Goal: Information Seeking & Learning: Learn about a topic

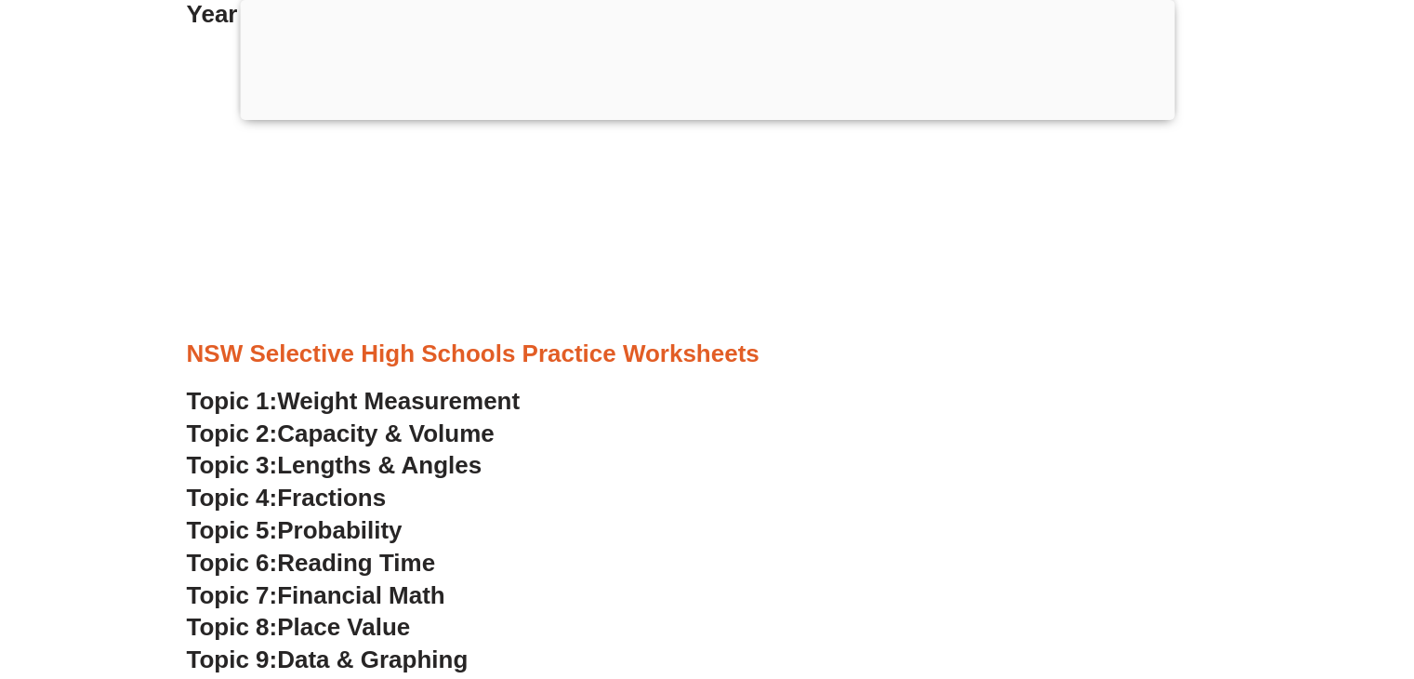
scroll to position [5479, 0]
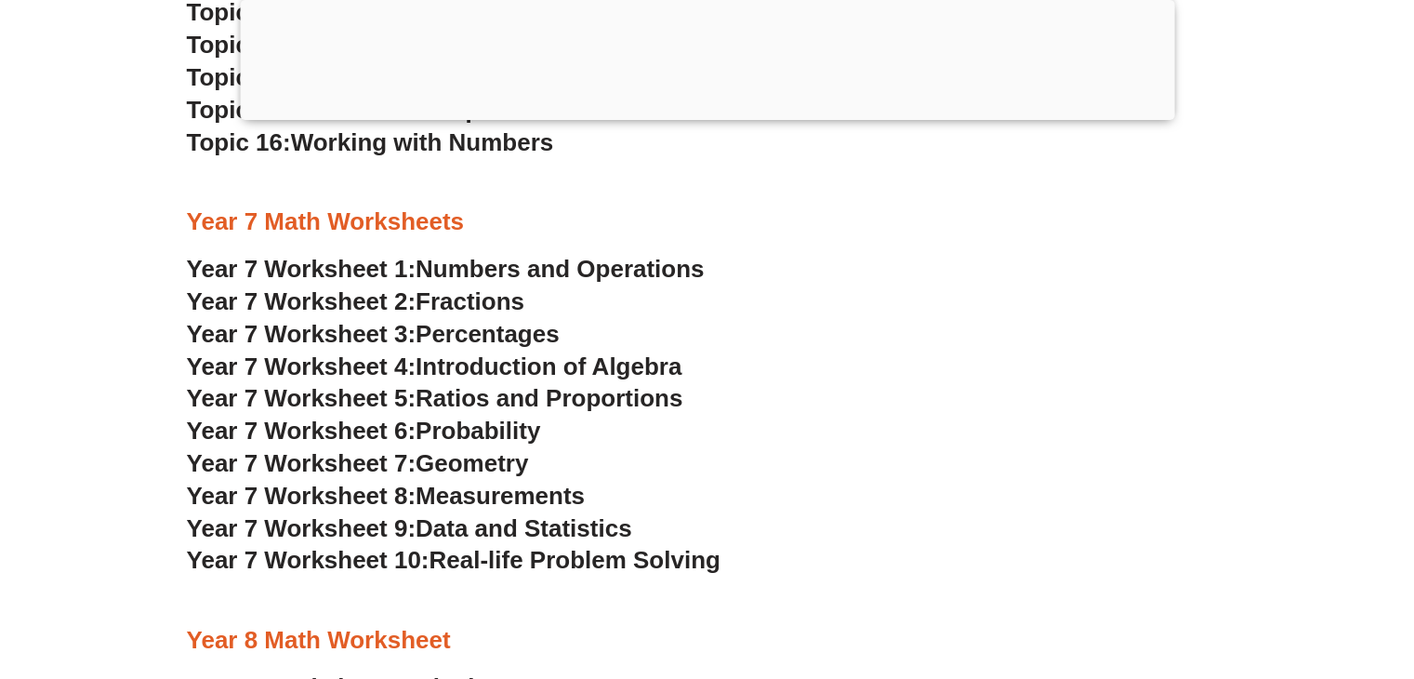
click at [532, 272] on span "Numbers and Operations" at bounding box center [560, 269] width 288 height 28
click at [508, 303] on span "Fractions" at bounding box center [470, 301] width 109 height 28
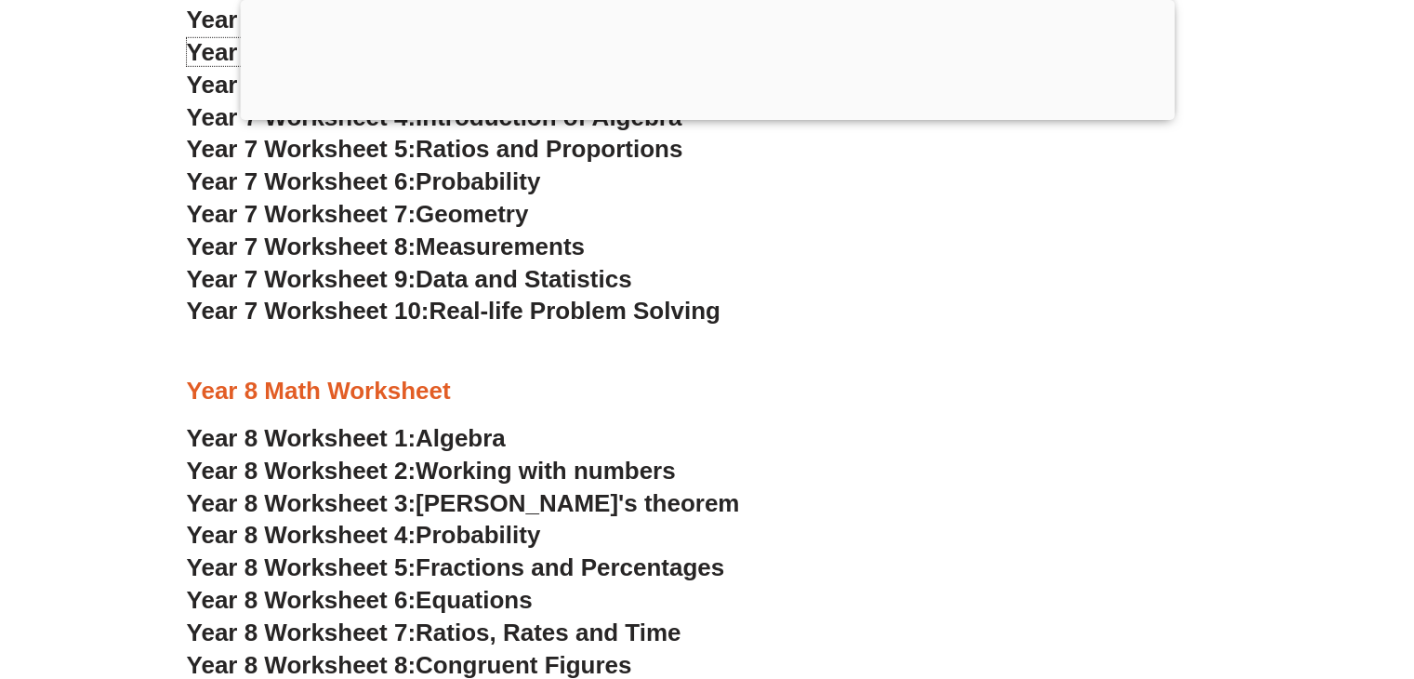
scroll to position [5758, 0]
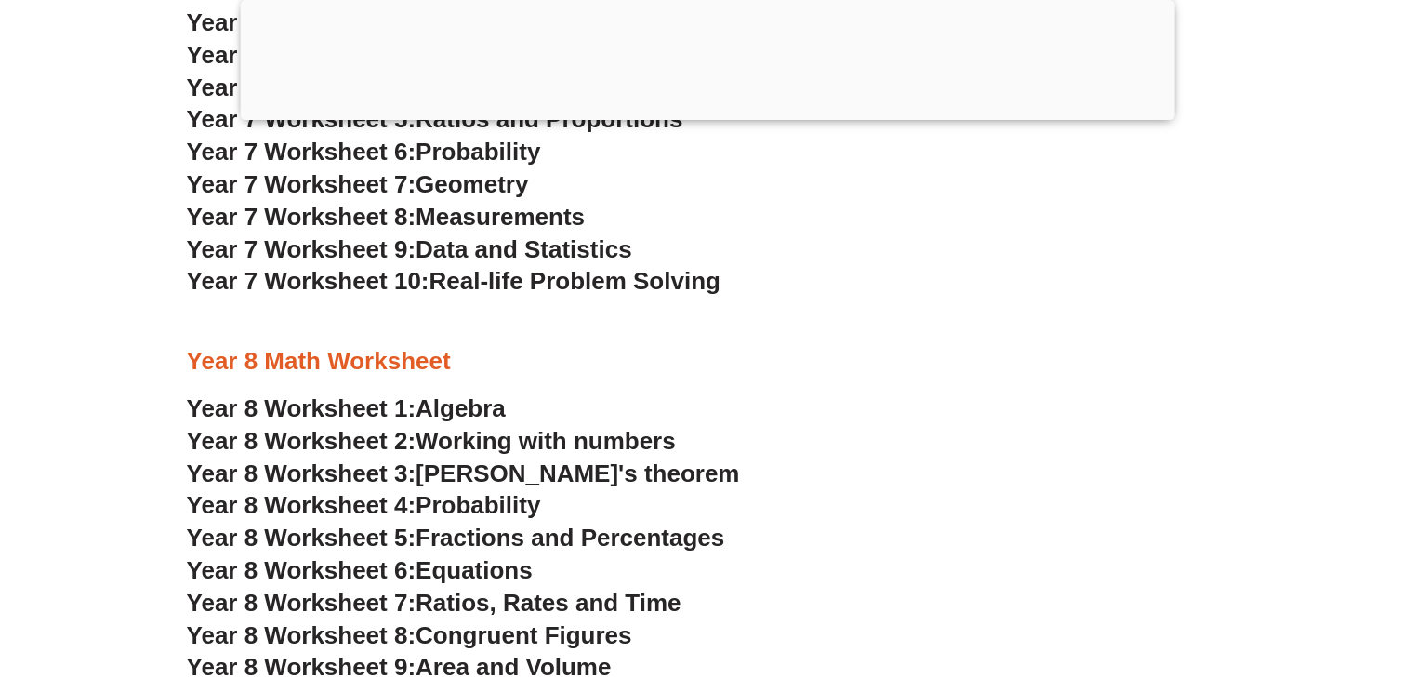
click at [489, 438] on span "Working with numbers" at bounding box center [546, 441] width 260 height 28
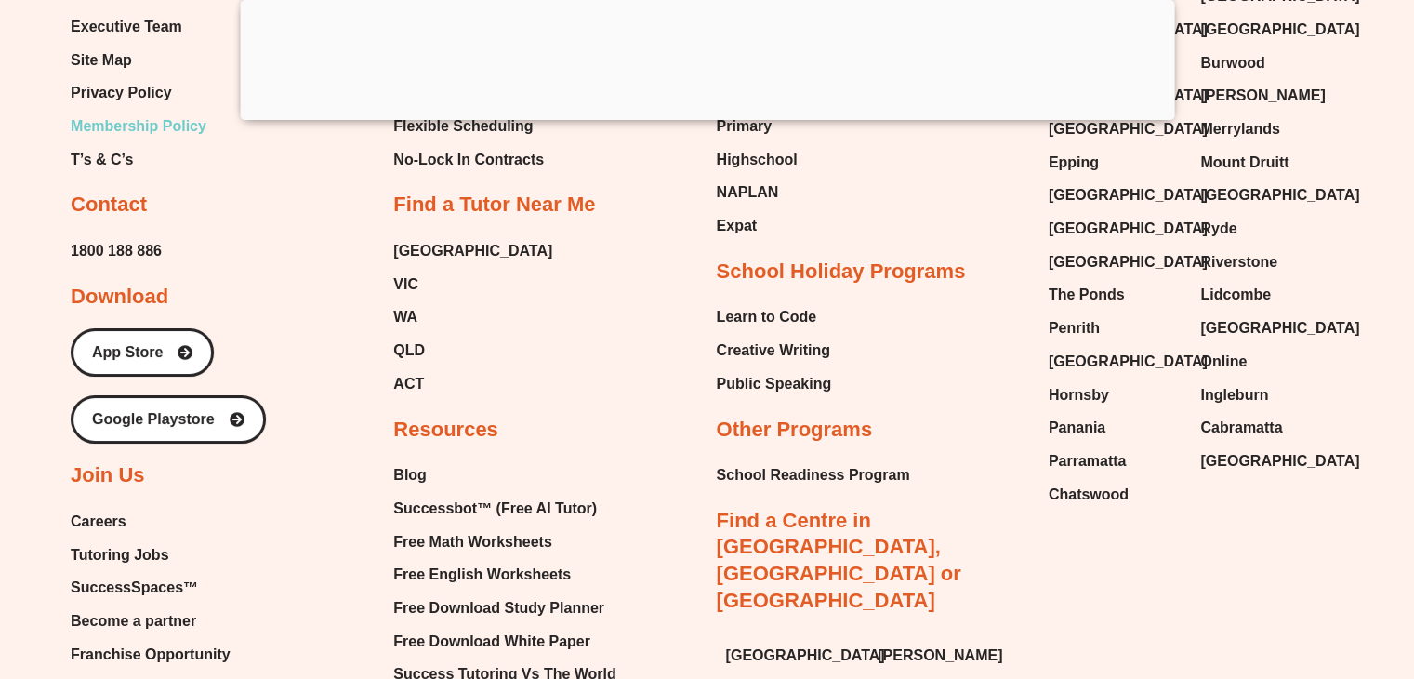
scroll to position [13848, 0]
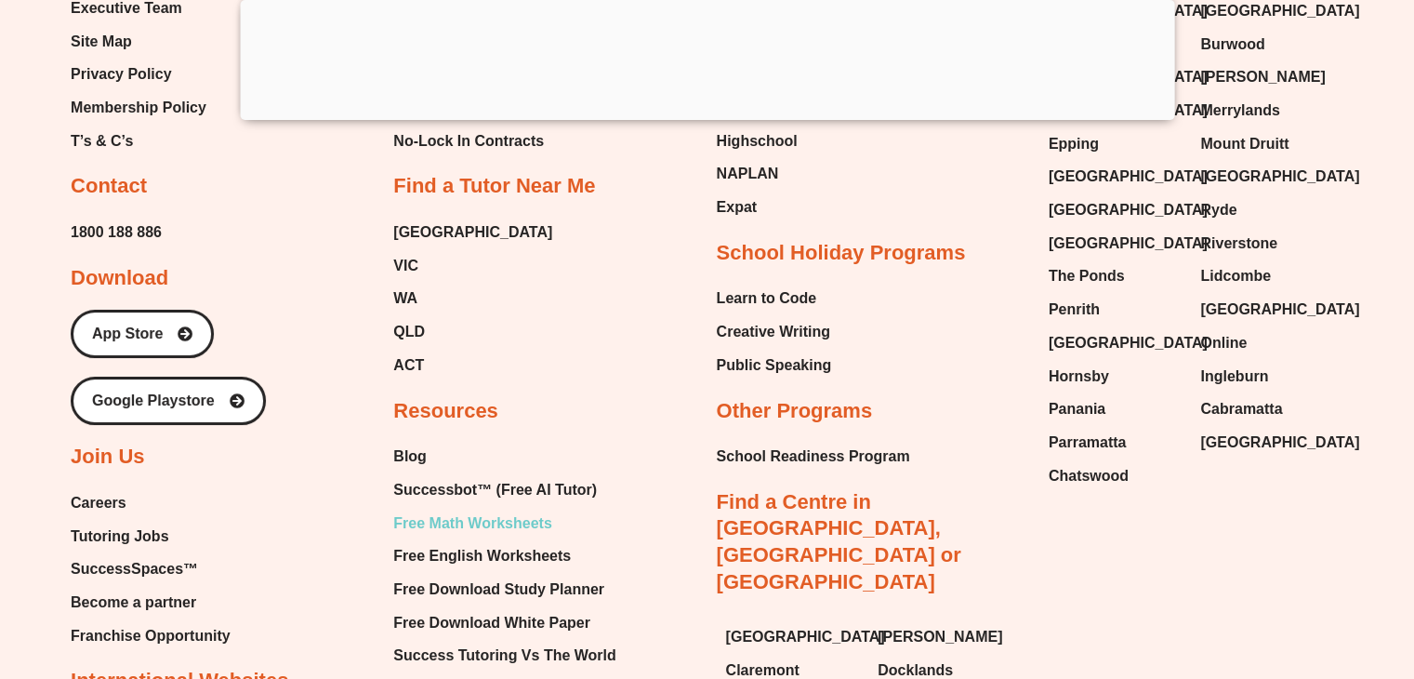
click at [486, 520] on span "Free Math Worksheets" at bounding box center [472, 524] width 158 height 28
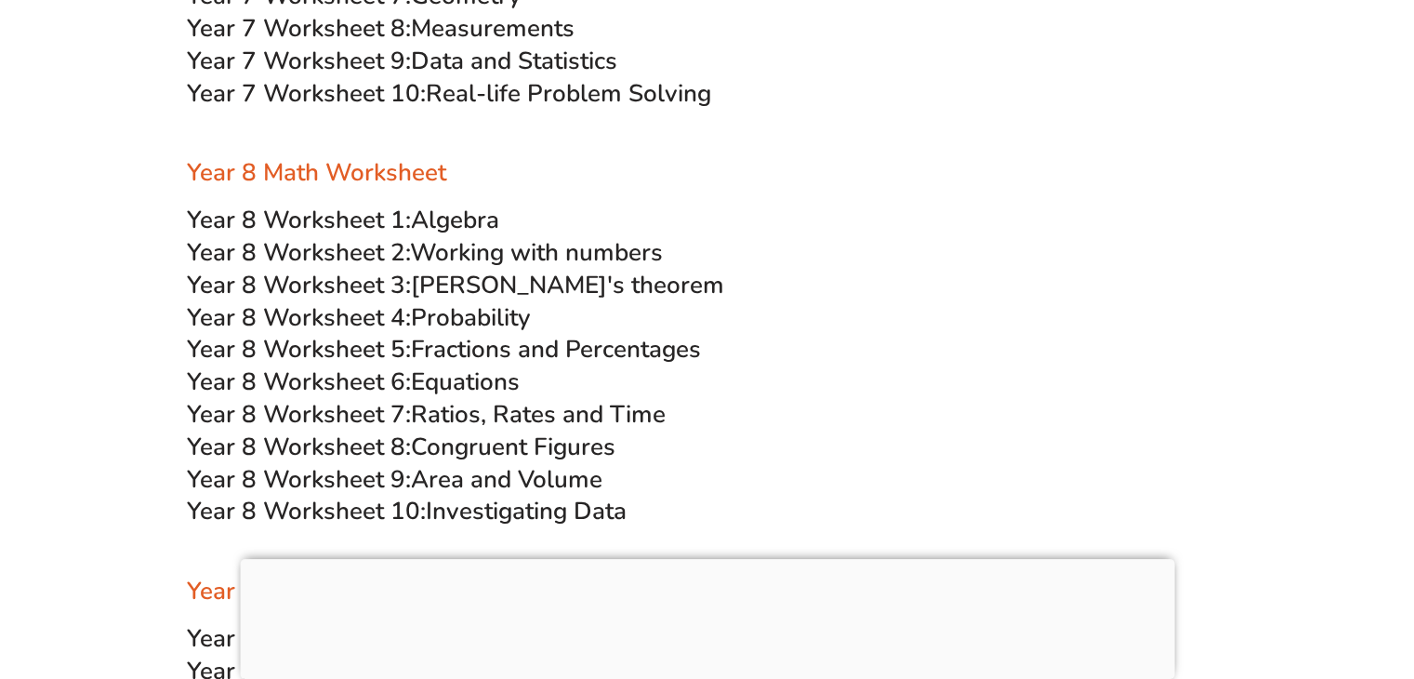
scroll to position [5765, 0]
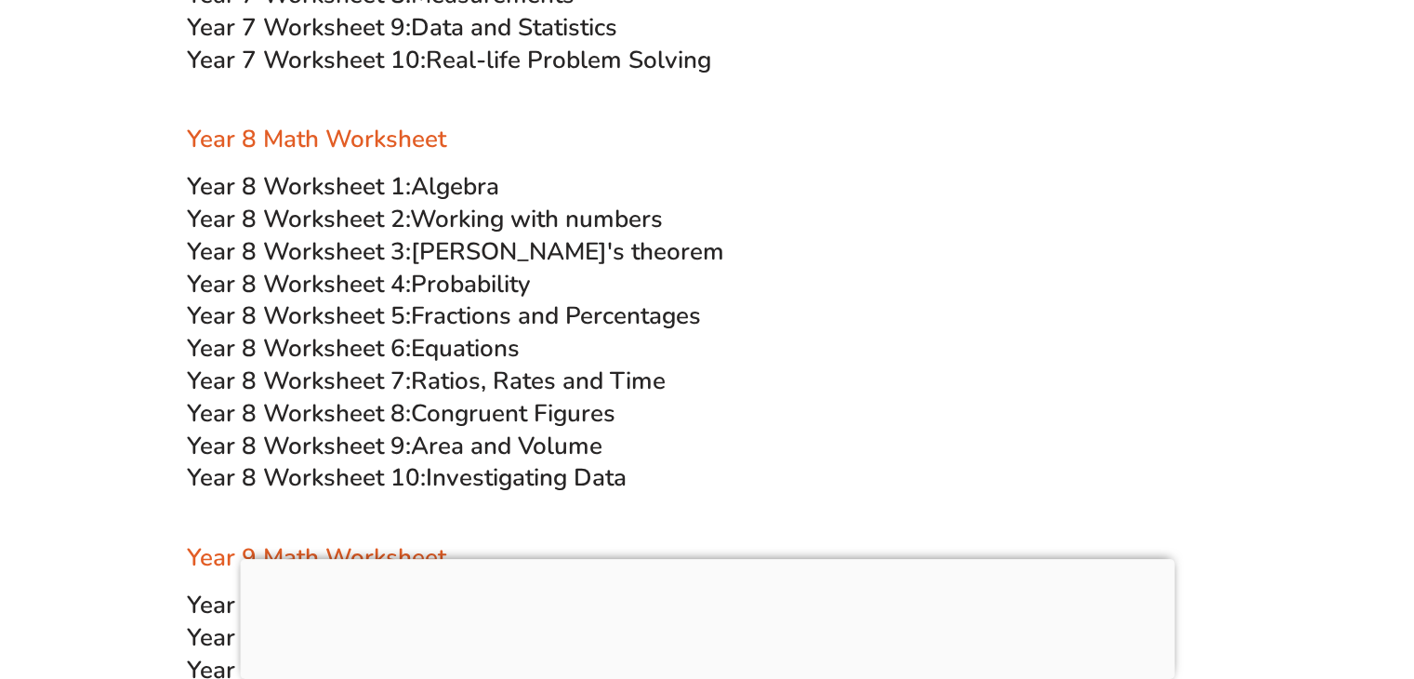
click at [488, 64] on span "Real-life Problem Solving" at bounding box center [568, 60] width 285 height 33
